Goal: Navigation & Orientation: Find specific page/section

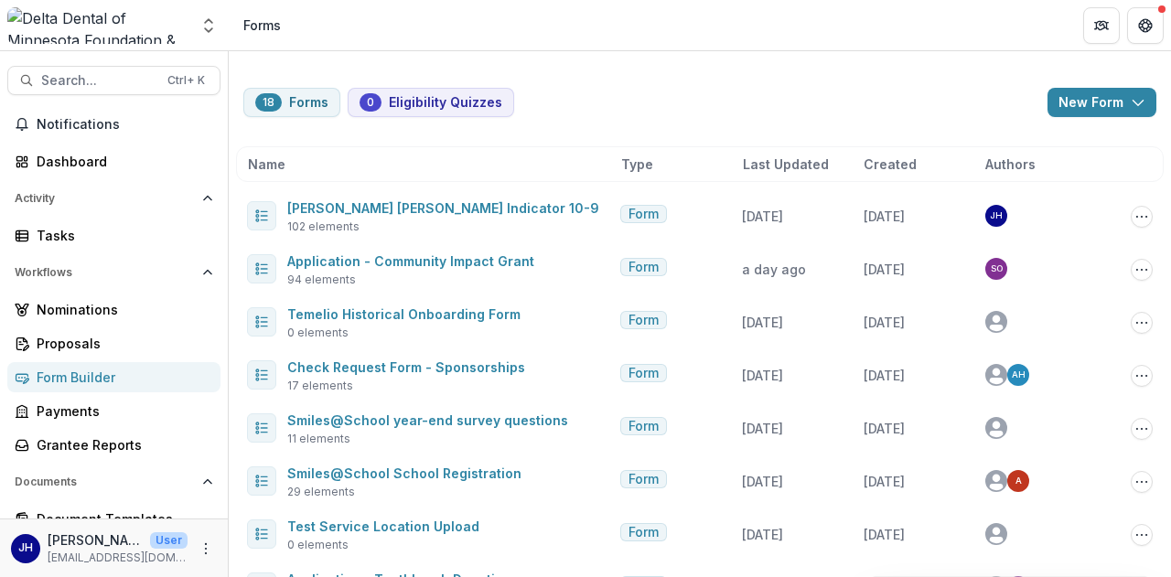
click at [82, 378] on div "Form Builder" at bounding box center [121, 377] width 169 height 19
click at [68, 343] on div "Proposals" at bounding box center [121, 343] width 169 height 19
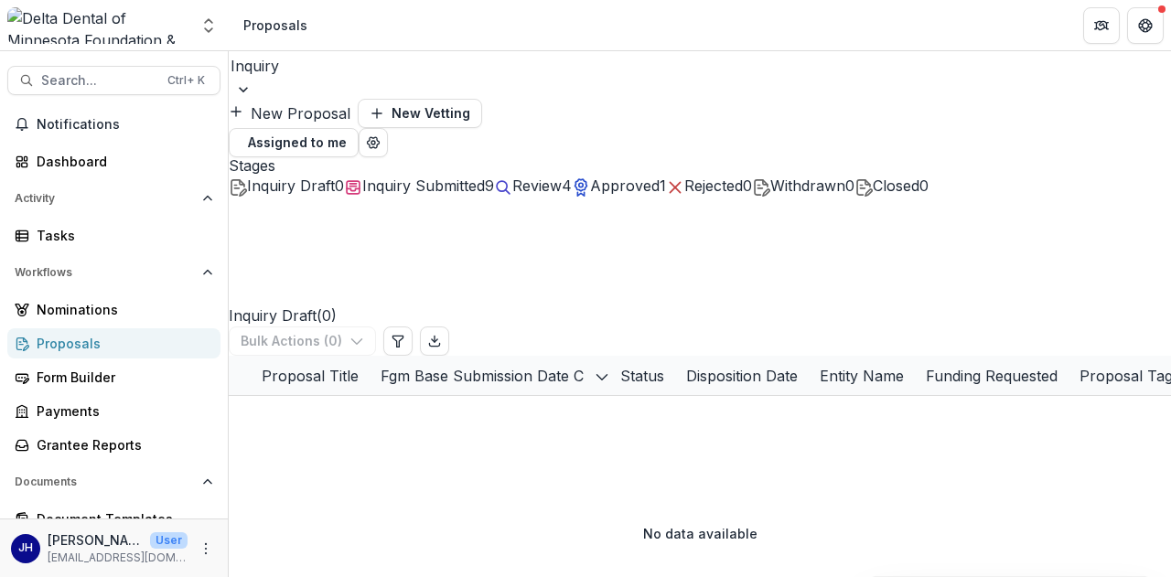
click at [403, 81] on div at bounding box center [700, 90] width 942 height 18
click at [350, 102] on button "New Proposal" at bounding box center [290, 113] width 122 height 22
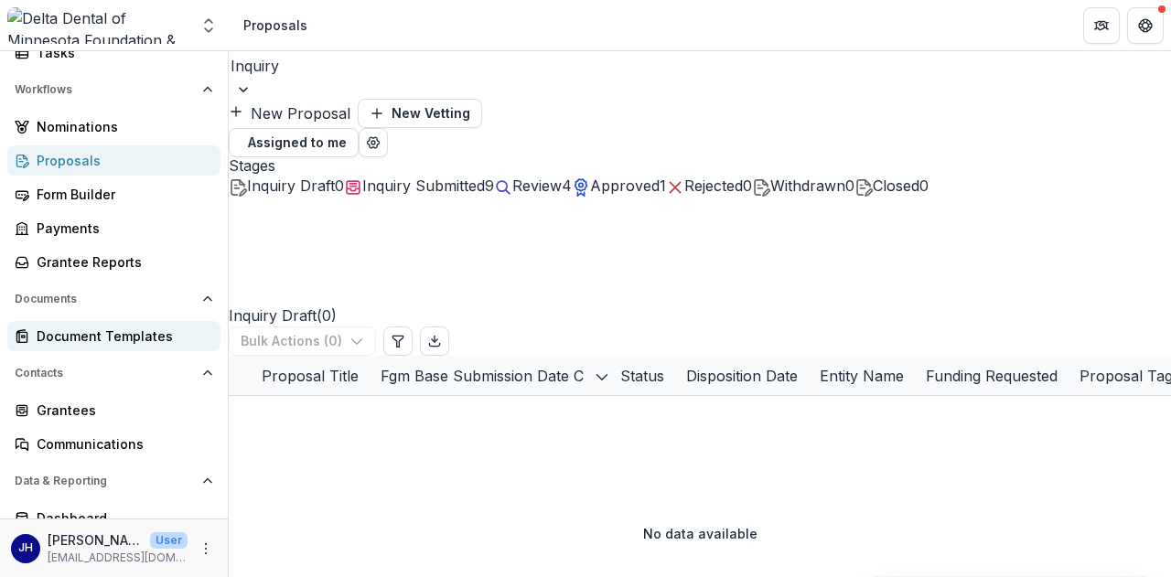
scroll to position [298, 0]
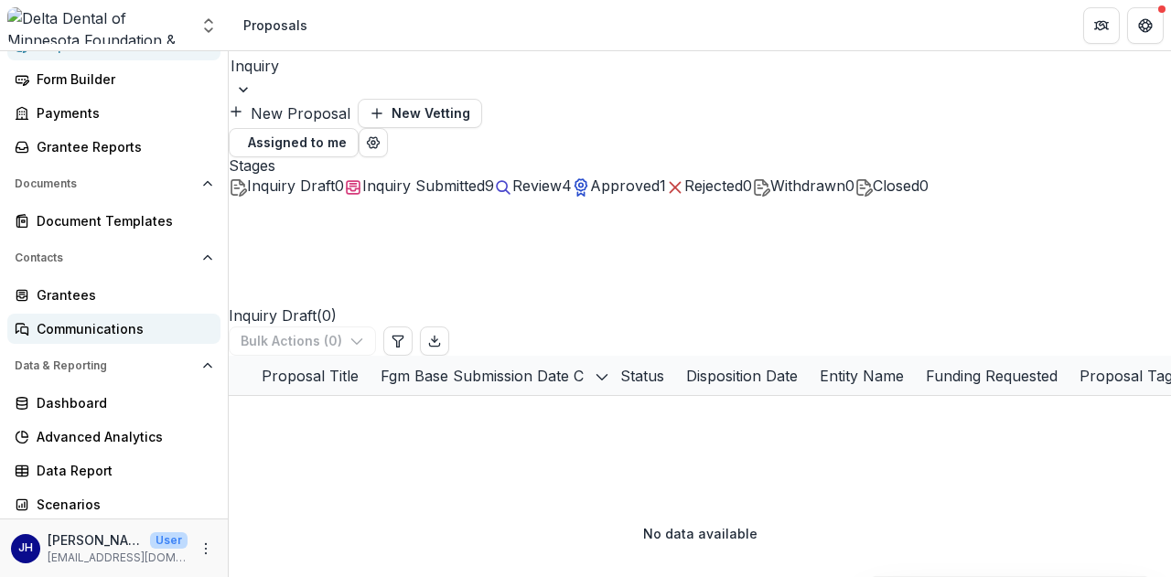
click at [83, 322] on div "Communications" at bounding box center [121, 328] width 169 height 19
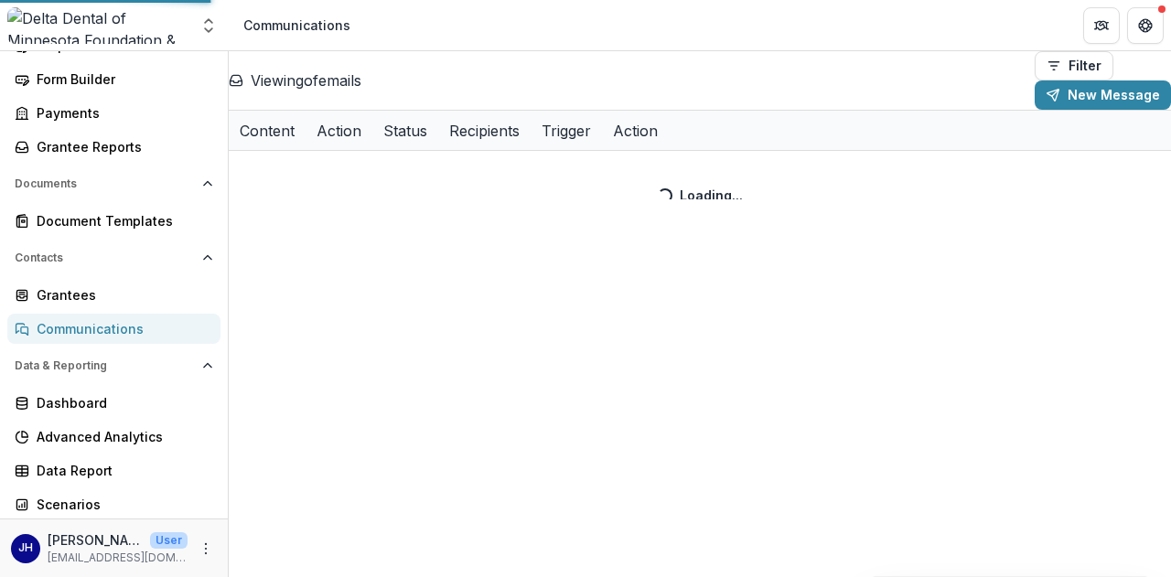
click at [81, 331] on div "Communications" at bounding box center [121, 328] width 169 height 19
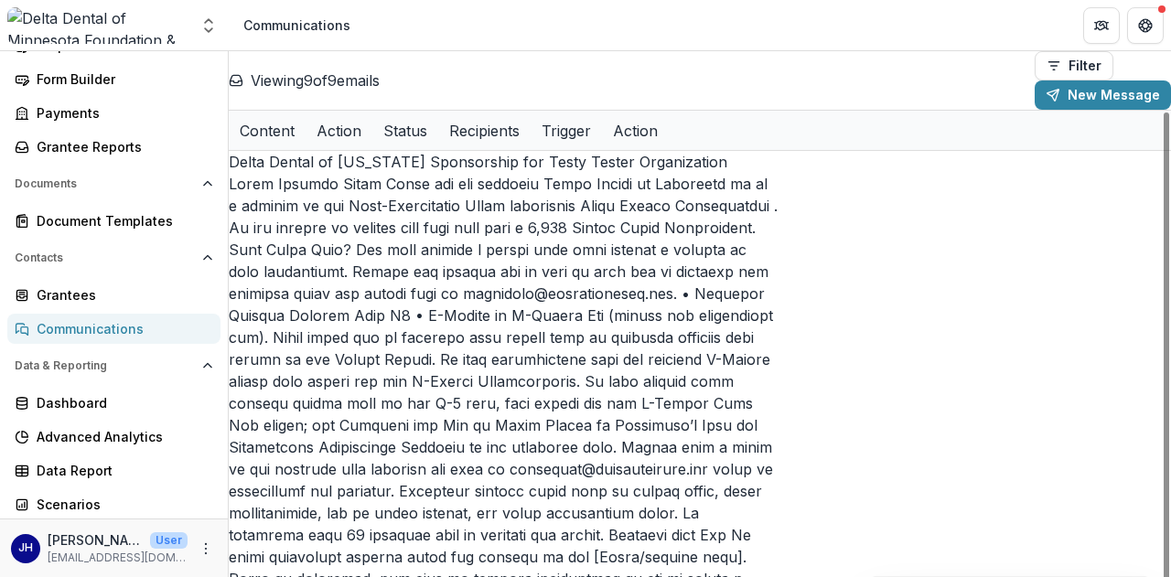
drag, startPoint x: 679, startPoint y: 576, endPoint x: 540, endPoint y: 454, distance: 185.4
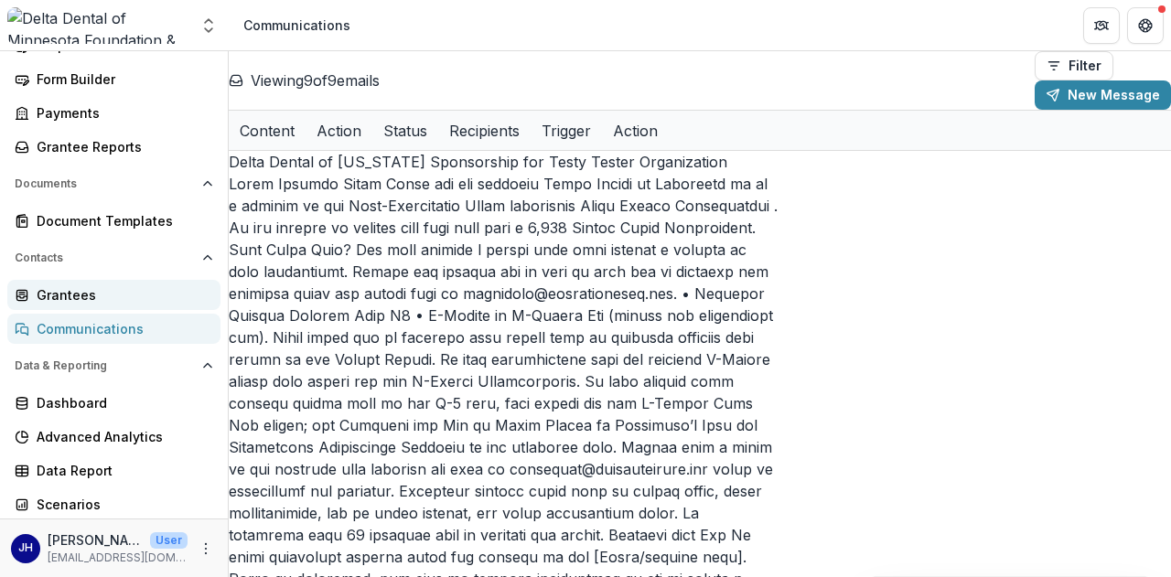
click at [70, 287] on div "Grantees" at bounding box center [121, 294] width 169 height 19
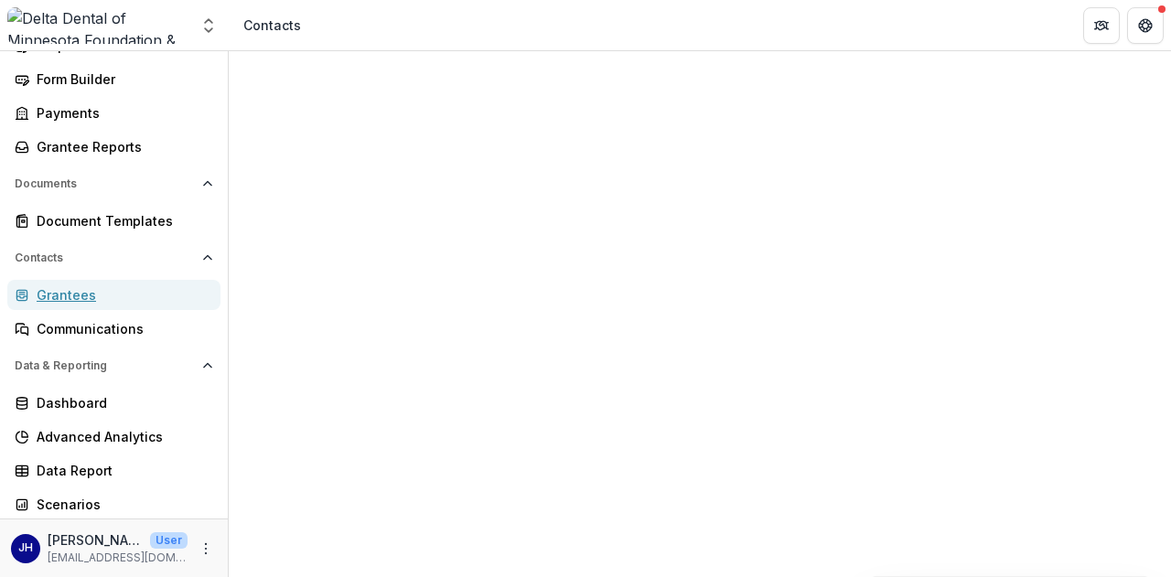
scroll to position [115, 0]
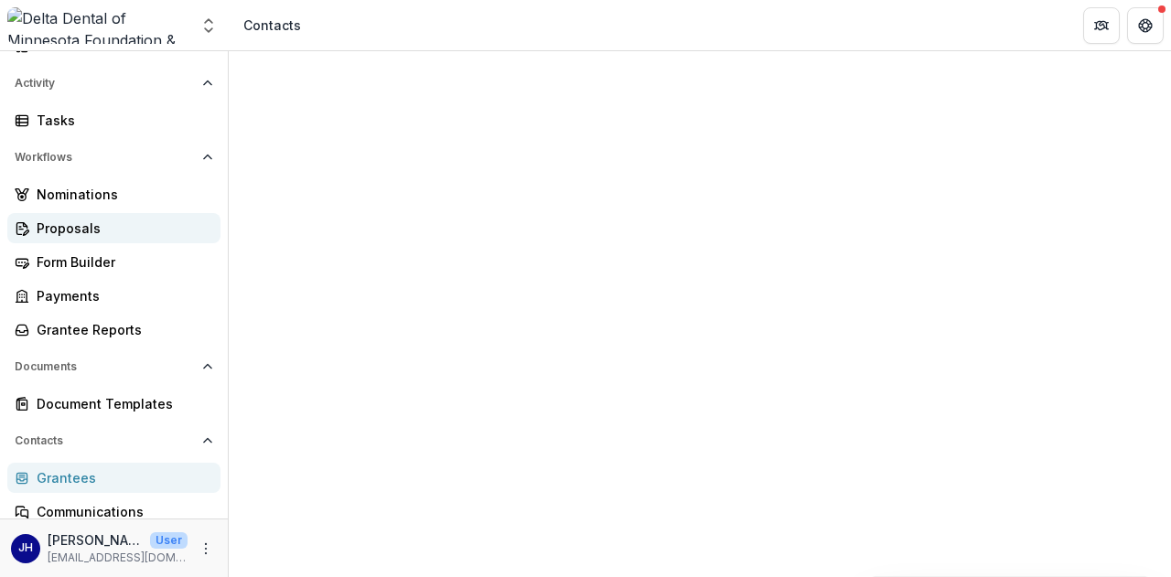
click at [85, 229] on div "Proposals" at bounding box center [121, 228] width 169 height 19
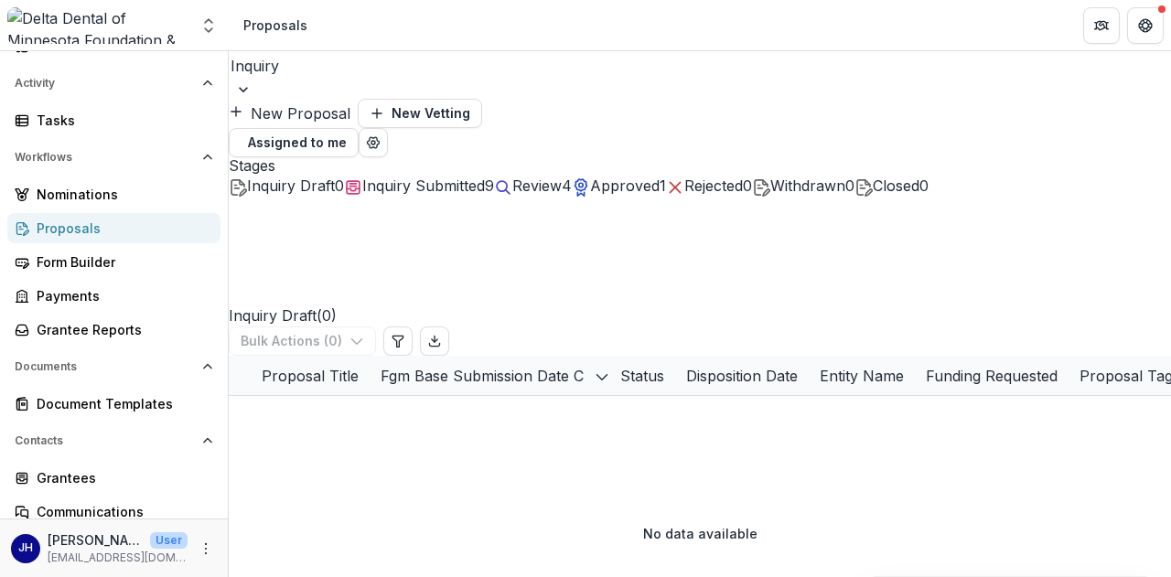
click at [397, 83] on div at bounding box center [700, 90] width 942 height 18
